Goal: Navigation & Orientation: Find specific page/section

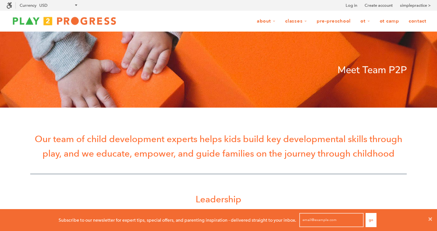
click at [81, 22] on img at bounding box center [64, 20] width 116 height 13
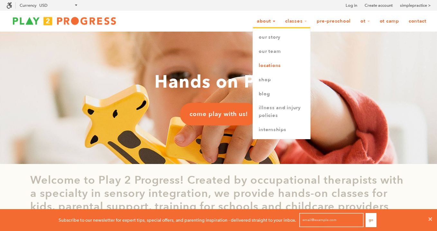
click at [265, 67] on link "Locations" at bounding box center [281, 66] width 57 height 14
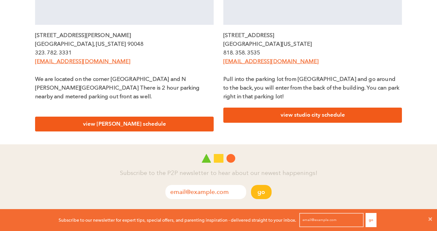
scroll to position [313, 0]
